Goal: Book appointment/travel/reservation

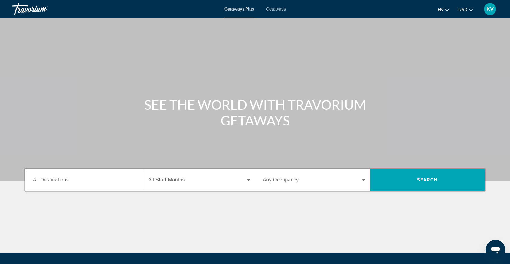
click at [90, 182] on input "Destination All Destinations" at bounding box center [84, 180] width 102 height 7
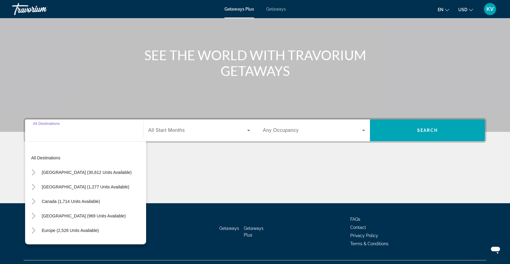
scroll to position [63, 0]
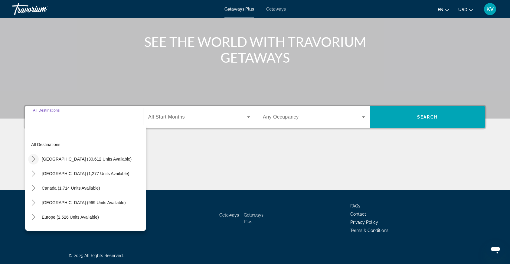
click at [38, 159] on mat-icon "Toggle United States (30,612 units available)" at bounding box center [33, 159] width 11 height 11
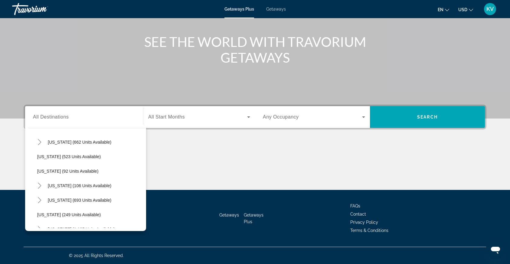
scroll to position [324, 0]
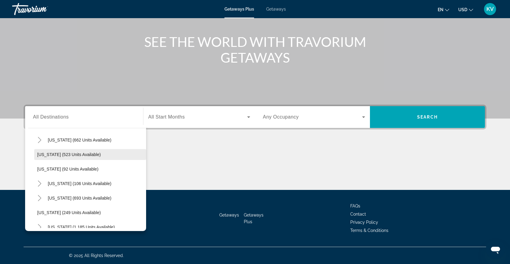
click at [45, 154] on span "[US_STATE] (523 units available)" at bounding box center [69, 154] width 64 height 5
type input "**********"
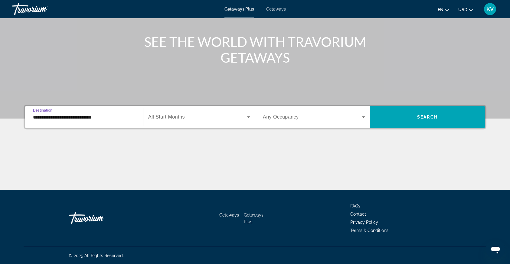
click at [169, 124] on div "Search widget" at bounding box center [199, 117] width 102 height 17
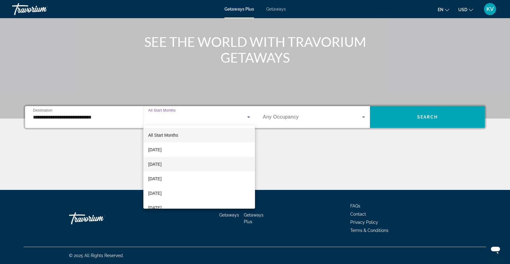
click at [162, 165] on span "[DATE]" at bounding box center [154, 164] width 13 height 7
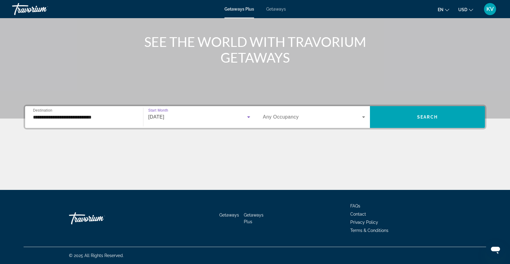
click at [274, 116] on span "Any Occupancy" at bounding box center [281, 116] width 36 height 5
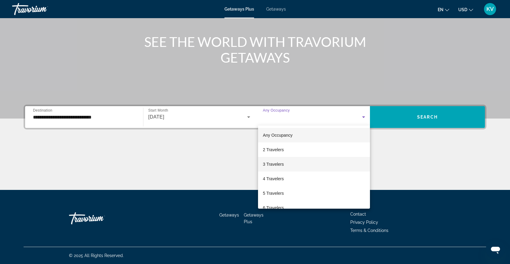
click at [274, 162] on span "3 Travelers" at bounding box center [273, 164] width 21 height 7
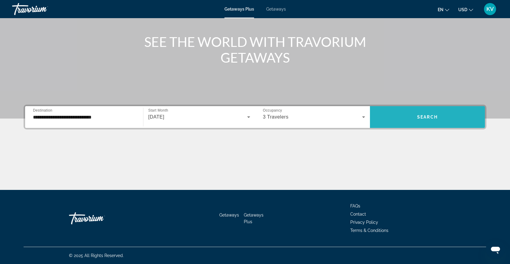
click at [397, 115] on span "Search widget" at bounding box center [427, 117] width 115 height 15
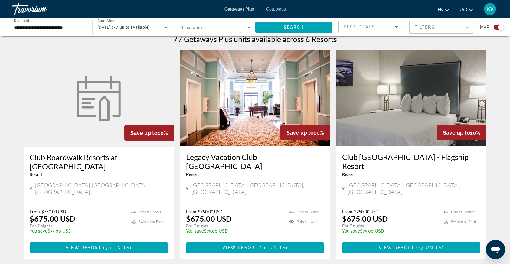
scroll to position [199, 0]
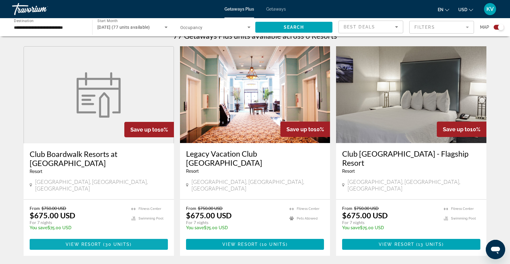
click at [126, 242] on span "30 units" at bounding box center [117, 244] width 25 height 5
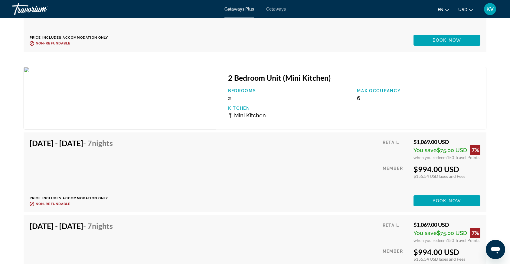
scroll to position [2373, 0]
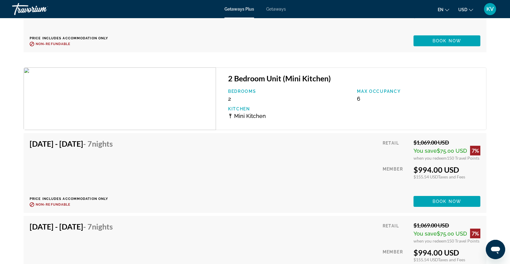
click at [113, 143] on span "- 7 Nights" at bounding box center [98, 143] width 30 height 9
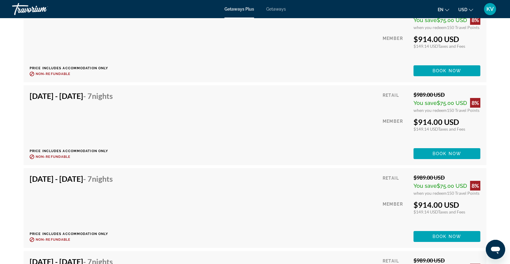
scroll to position [1978, 0]
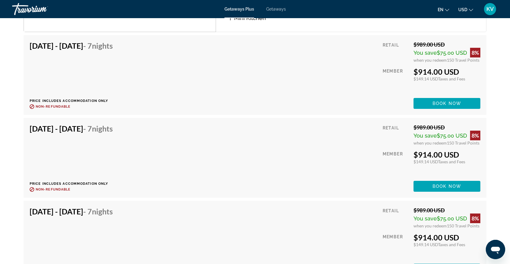
click at [267, 11] on div "Getaways Plus Getaways en English Español Français Italiano Português русский U…" at bounding box center [255, 9] width 510 height 16
click at [271, 10] on span "Getaways" at bounding box center [276, 9] width 20 height 5
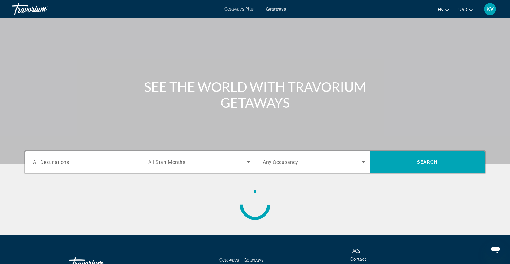
scroll to position [63, 0]
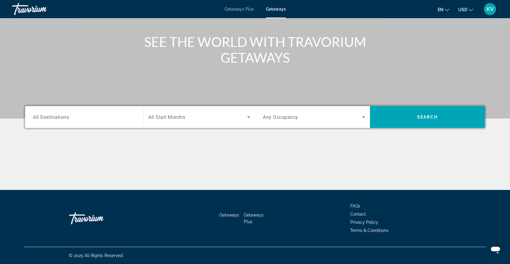
click at [117, 115] on input "Destination All Destinations" at bounding box center [84, 117] width 102 height 7
click at [156, 116] on span "All Start Months" at bounding box center [166, 117] width 37 height 6
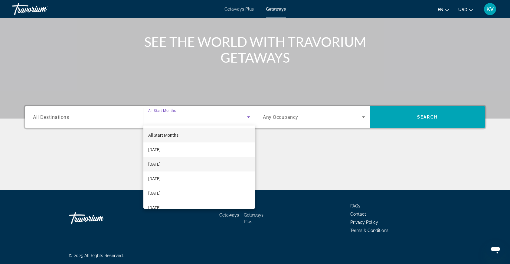
click at [161, 165] on span "[DATE]" at bounding box center [154, 164] width 12 height 7
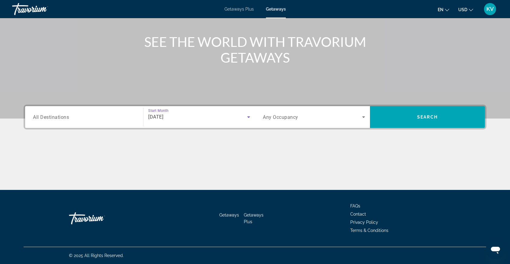
click at [302, 116] on span "Search widget" at bounding box center [312, 116] width 99 height 7
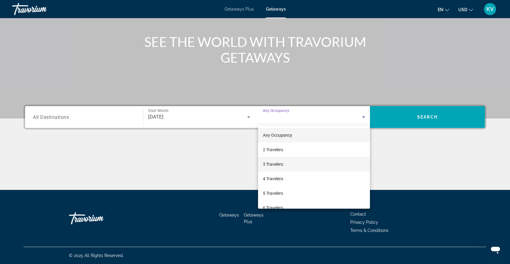
click at [287, 160] on mat-option "3 Travelers" at bounding box center [314, 164] width 112 height 15
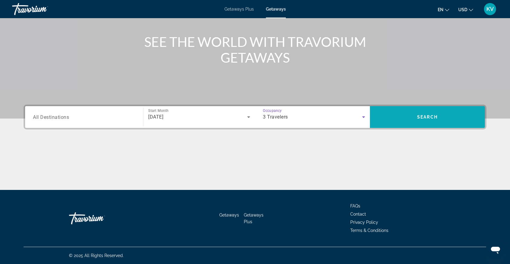
click at [389, 118] on span "Search widget" at bounding box center [427, 117] width 115 height 15
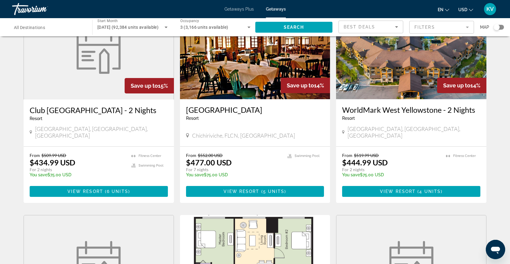
scroll to position [275, 0]
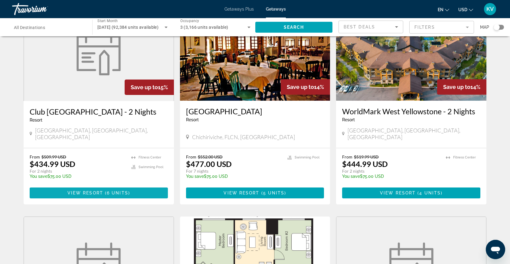
click at [49, 186] on span "Main content" at bounding box center [99, 193] width 138 height 15
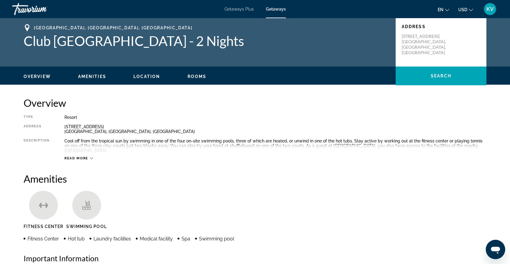
click at [238, 9] on span "Getaways Plus" at bounding box center [239, 9] width 29 height 5
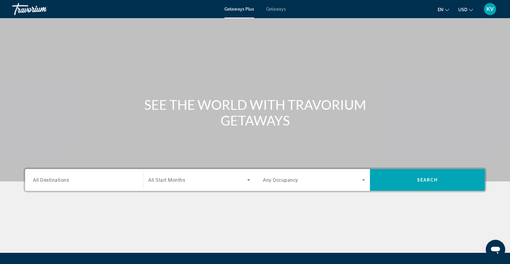
click at [99, 178] on input "Destination All Destinations" at bounding box center [84, 180] width 102 height 7
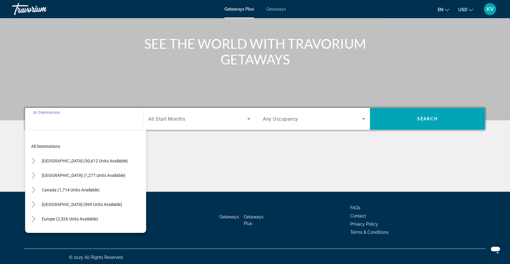
scroll to position [63, 0]
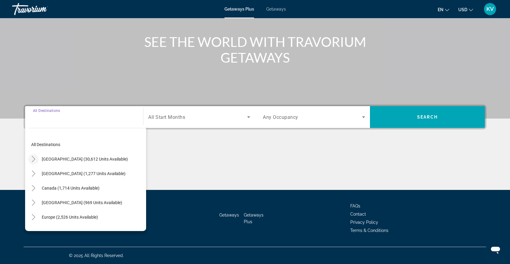
click at [29, 156] on mat-icon "Toggle United States (30,612 units available)" at bounding box center [33, 159] width 11 height 11
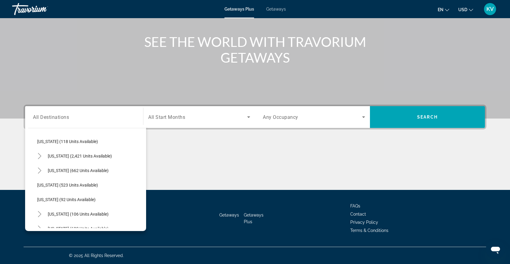
scroll to position [295, 0]
click at [41, 188] on span "Search widget" at bounding box center [90, 184] width 112 height 15
type input "**********"
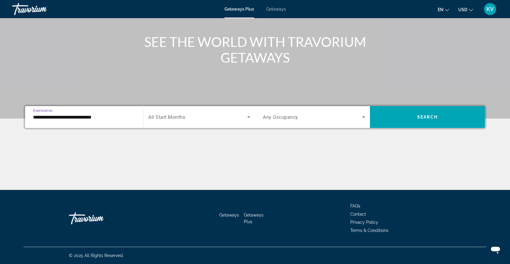
click at [173, 117] on span "All Start Months" at bounding box center [166, 117] width 37 height 6
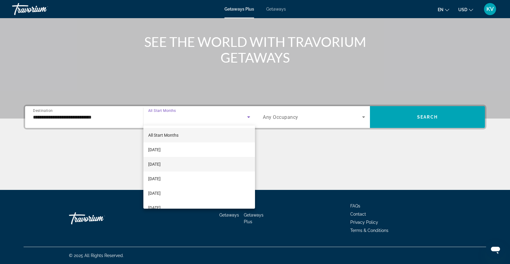
click at [157, 165] on span "[DATE]" at bounding box center [154, 164] width 12 height 7
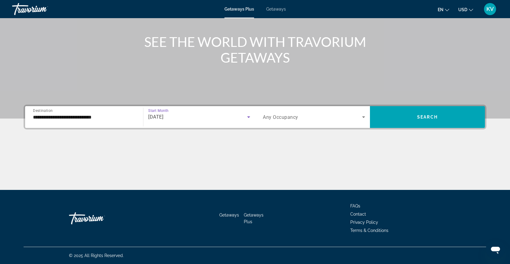
click at [312, 122] on div "Search widget" at bounding box center [314, 117] width 102 height 17
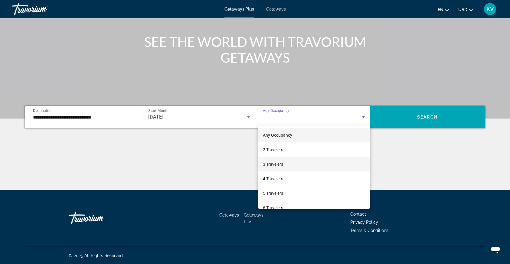
click at [288, 163] on mat-option "3 Travelers" at bounding box center [314, 164] width 112 height 15
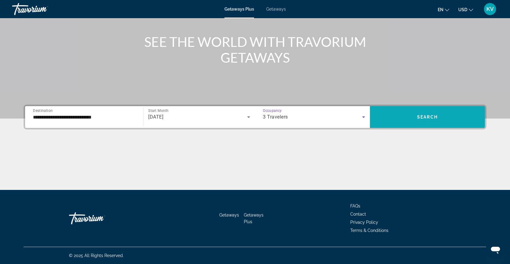
click at [404, 119] on span "Search widget" at bounding box center [427, 117] width 115 height 15
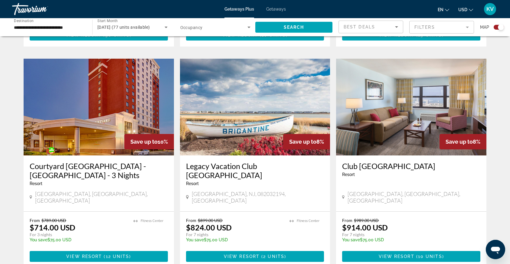
scroll to position [409, 0]
